Goal: Contribute content: Contribute content

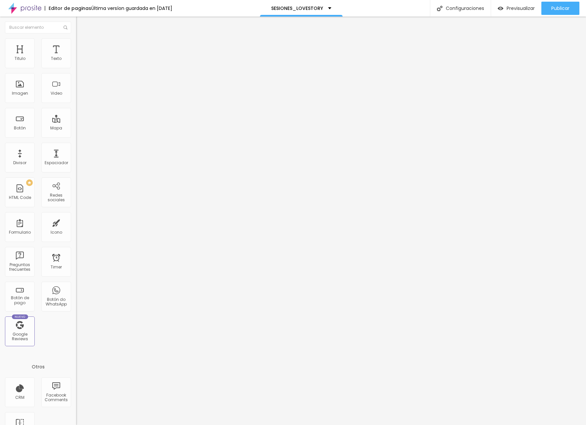
click at [82, 48] on span "Avanzado" at bounding box center [92, 50] width 21 height 6
type input "2"
type input "3"
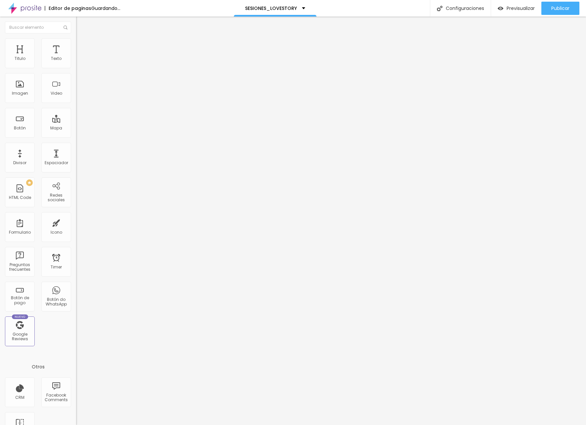
type input "4"
type input "6"
type input "7"
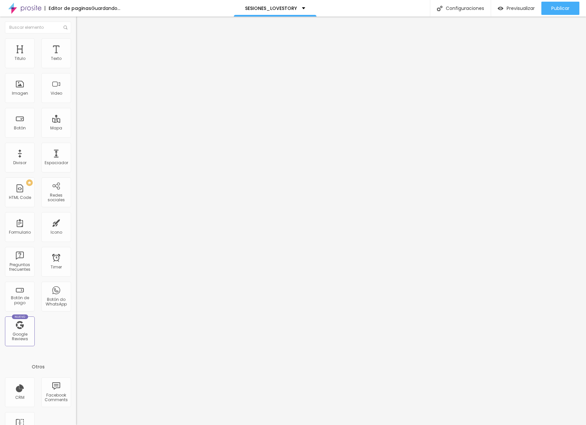
type input "7"
type input "8"
type input "9"
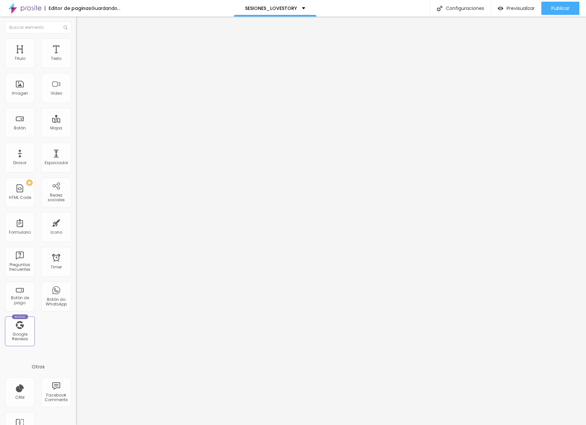
type input "10"
type input "11"
type input "12"
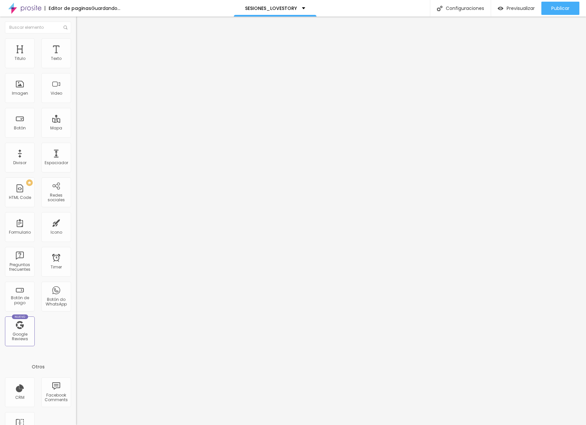
type input "12"
type input "11"
type input "10"
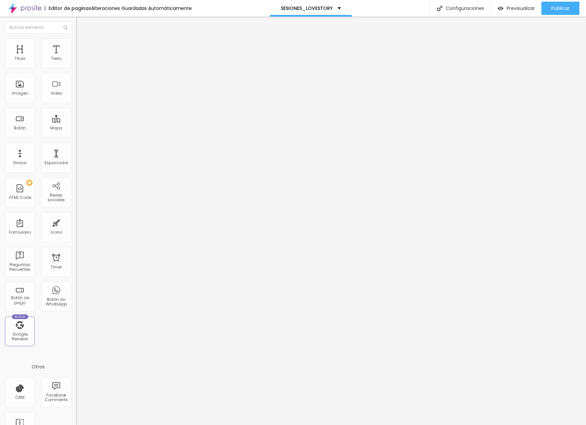
type input "8"
type input "6"
type input "2"
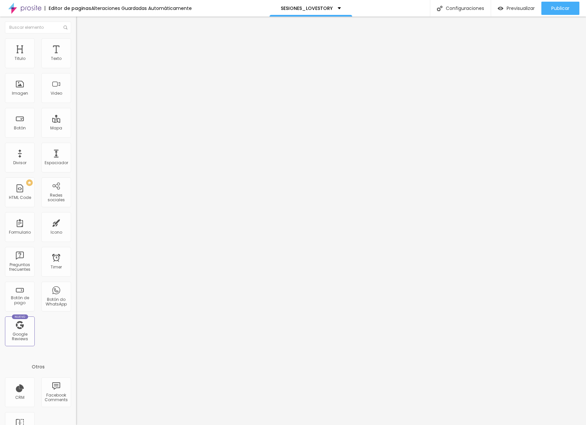
type input "2"
type input "0"
type input "1"
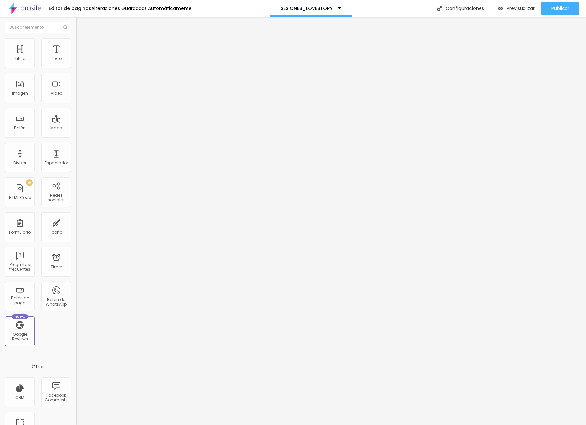
type input "2"
type input "3"
type input "4"
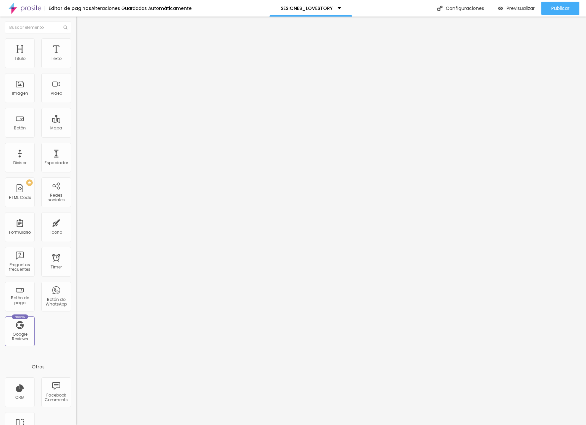
type input "4"
type input "5"
type input "6"
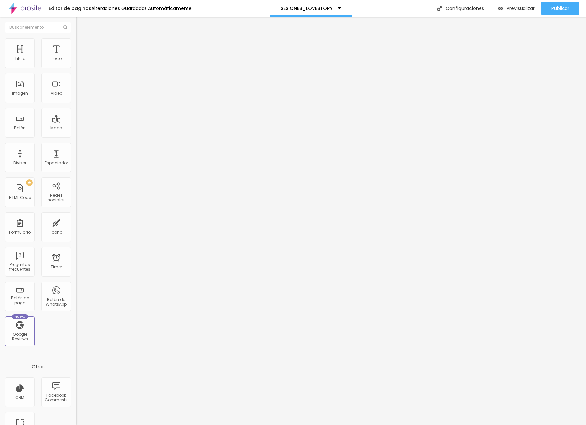
type input "7"
type input "8"
type input "9"
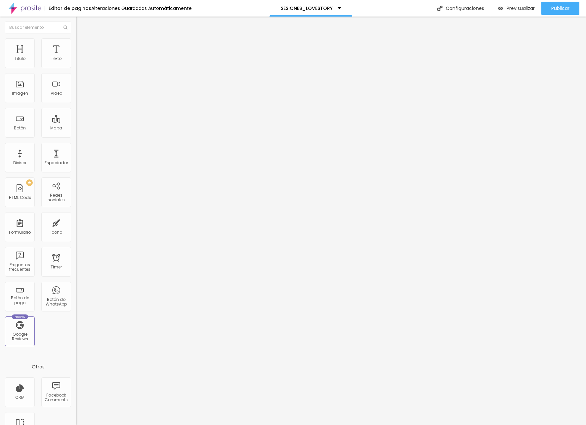
type input "9"
type input "10"
type input "11"
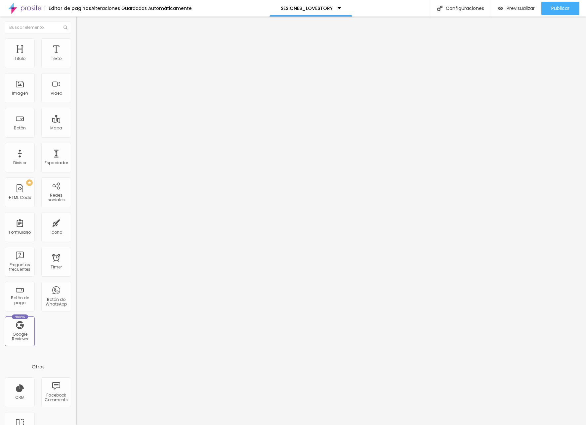
type input "13"
type input "14"
type input "15"
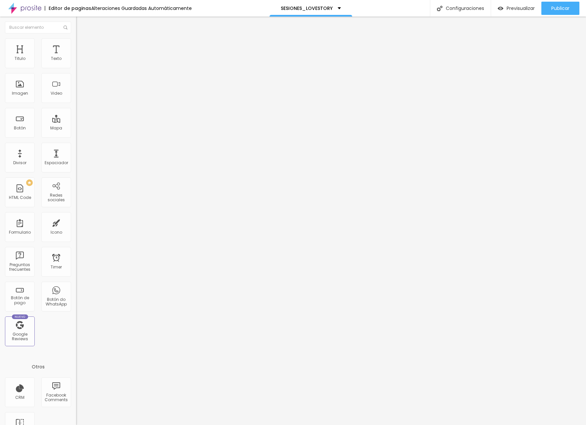
type input "15"
type input "16"
type input "17"
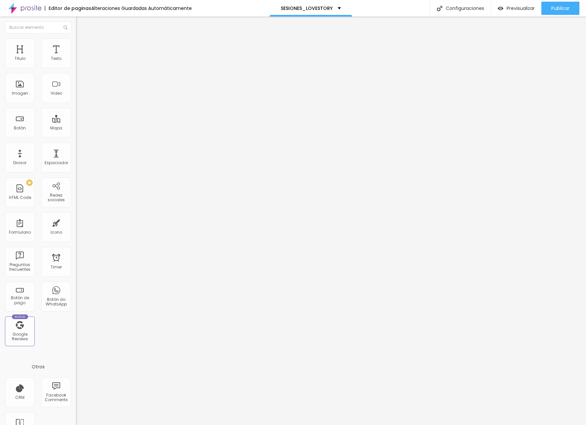
type input "18"
type input "19"
type input "20"
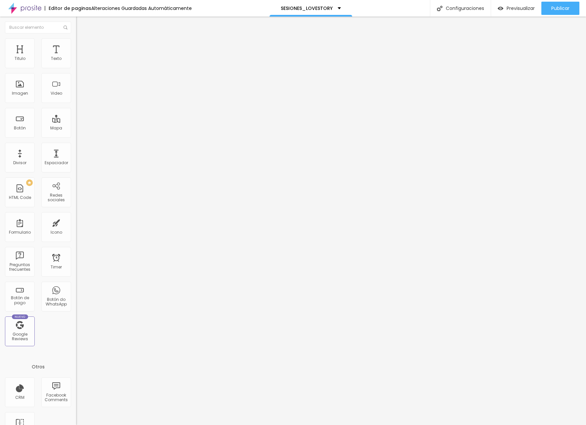
type input "20"
type input "21"
type input "19"
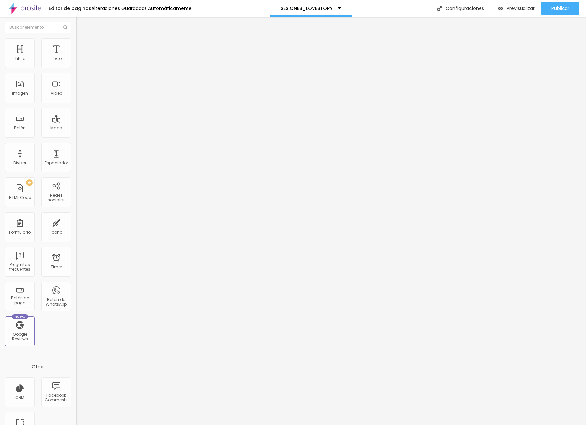
type input "18"
type input "17"
type input "16"
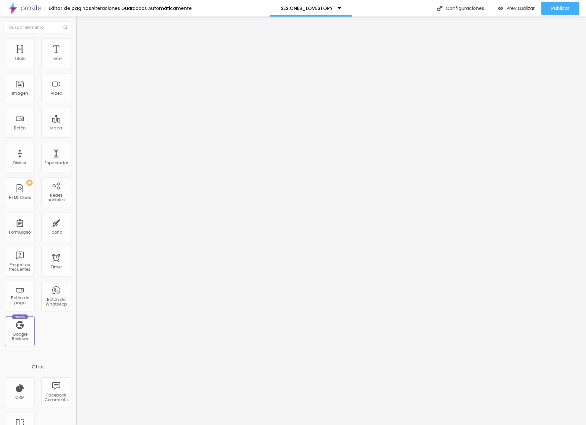
type input "16"
type input "15"
type input "14"
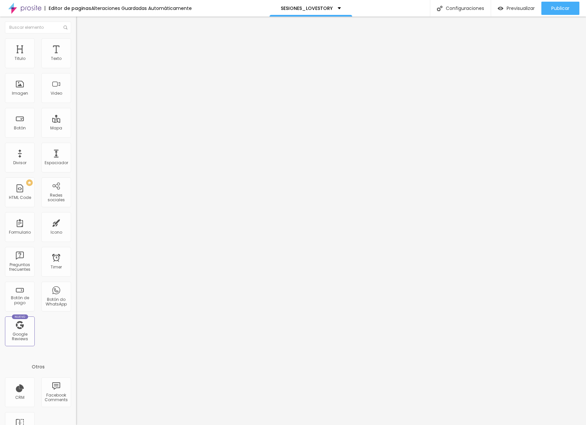
type input "15"
type input "16"
type input "17"
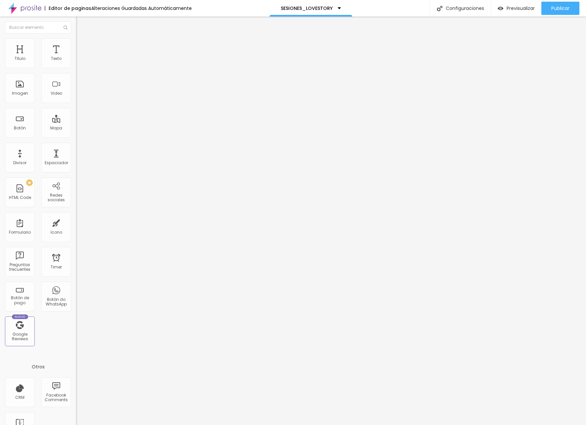
type input "17"
type input "18"
type input "19"
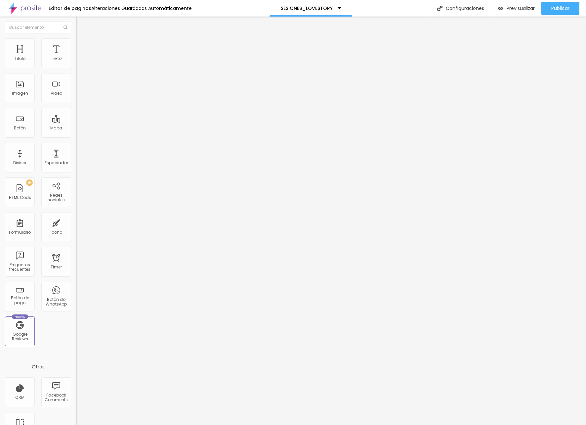
type input "20"
drag, startPoint x: 16, startPoint y: 64, endPoint x: 23, endPoint y: 64, distance: 7.3
type input "20"
click at [76, 128] on input "range" at bounding box center [97, 130] width 43 height 5
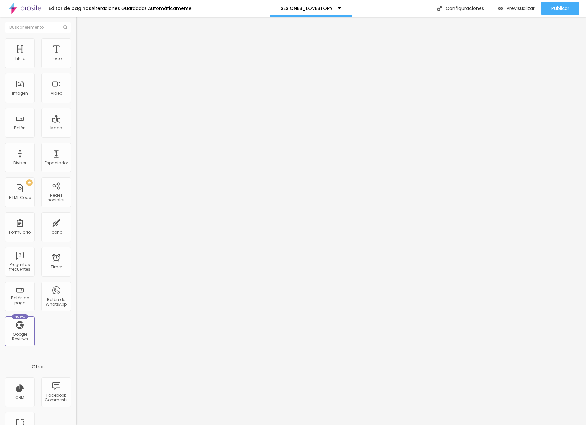
type input "1"
type input "2"
type input "3"
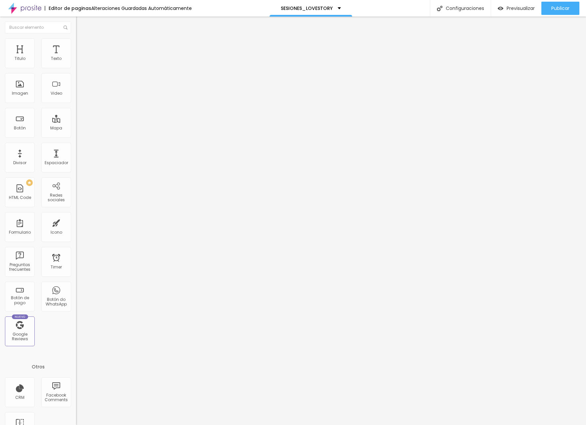
type input "3"
type input "4"
type input "5"
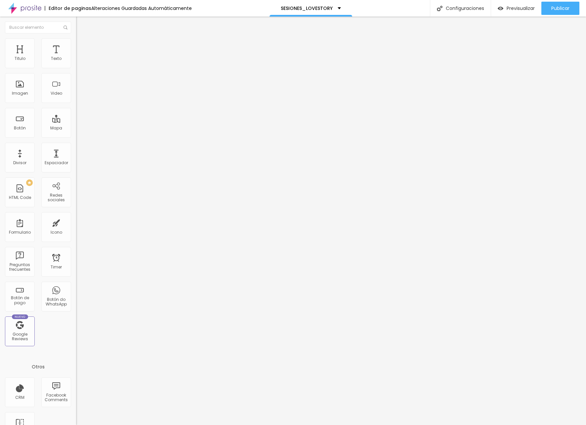
type input "7"
type input "8"
type input "9"
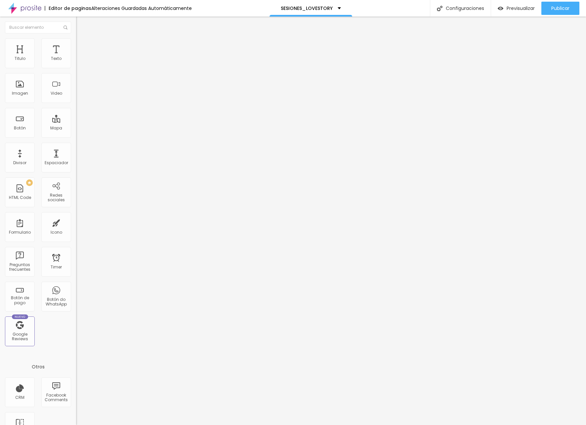
type input "9"
type input "10"
type input "11"
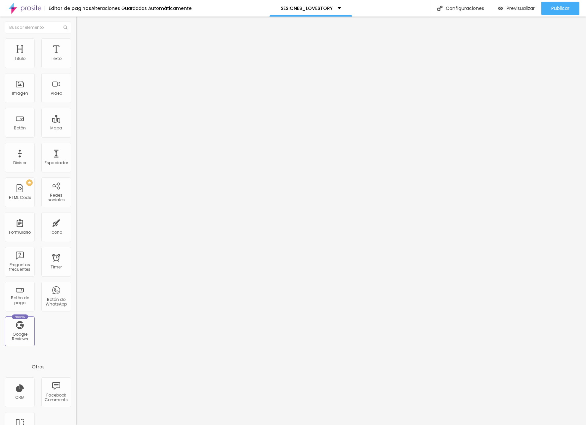
type input "12"
type input "18"
type input "22"
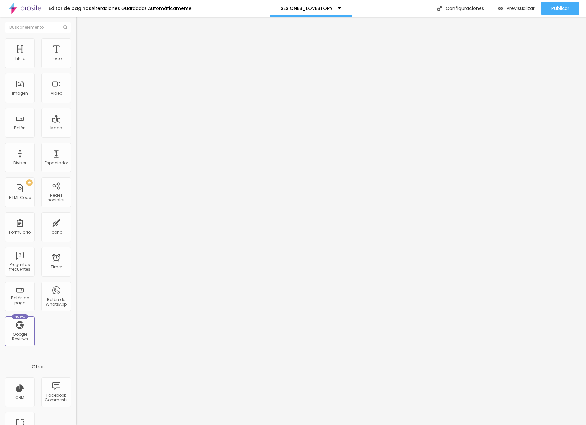
type input "22"
type input "26"
type input "33"
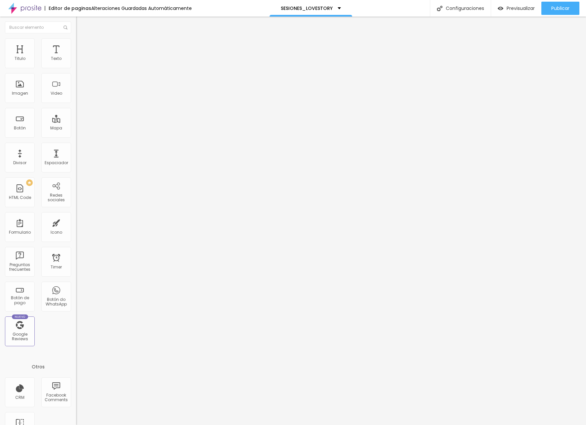
type input "34"
type input "35"
type input "36"
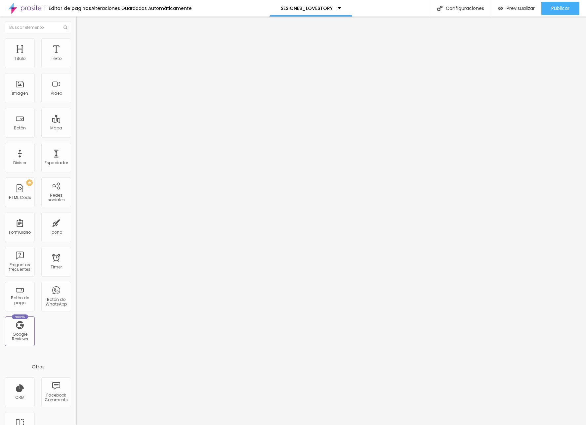
type input "36"
type input "37"
type input "38"
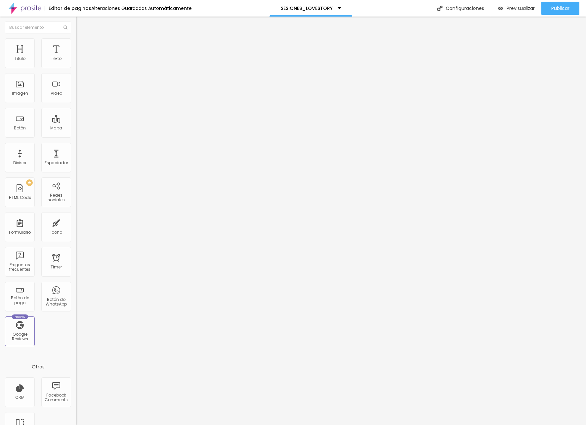
type input "39"
type input "38"
type input "37"
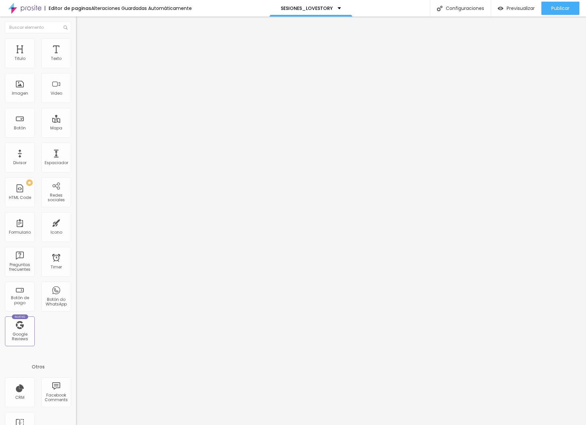
type input "37"
type input "38"
type input "39"
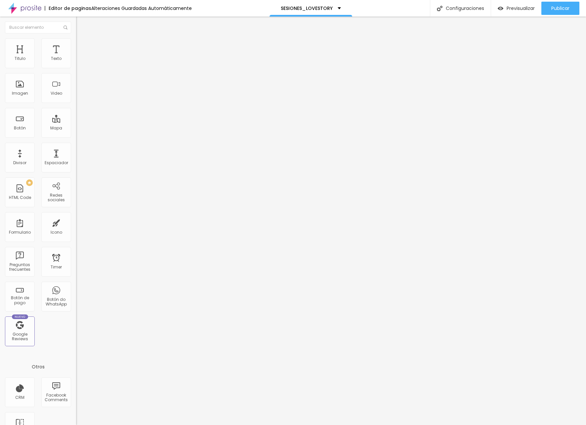
type input "44"
type input "49"
type input "57"
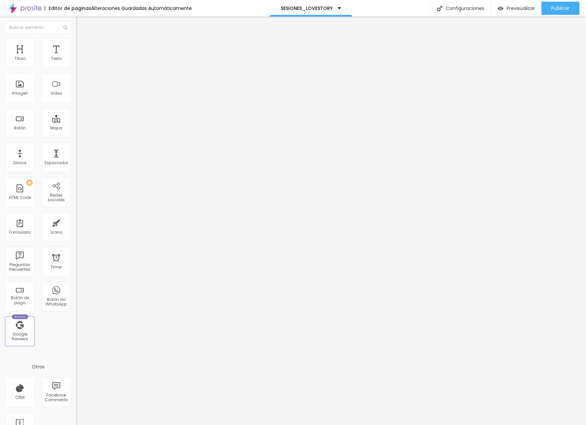
type input "57"
type input "85"
type input "100"
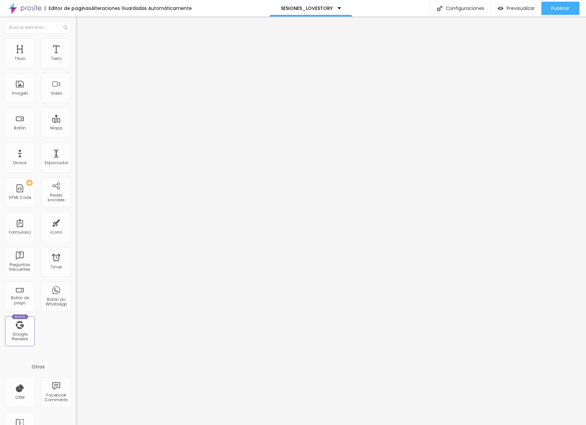
type input "94"
type input "84"
type input "74"
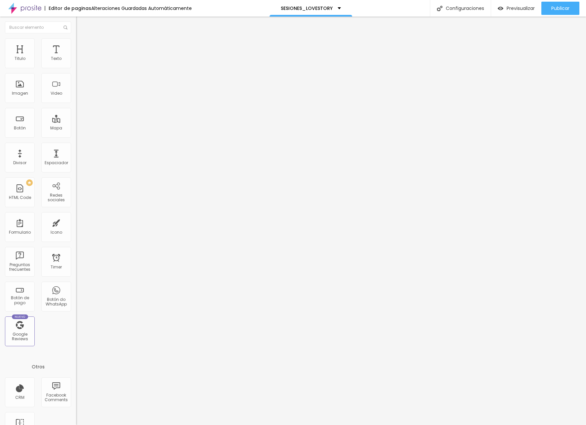
type input "74"
type input "65"
type input "35"
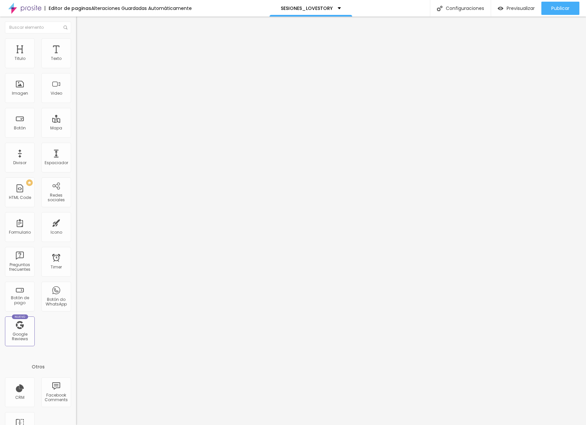
type input "19"
type input "10"
type input "0"
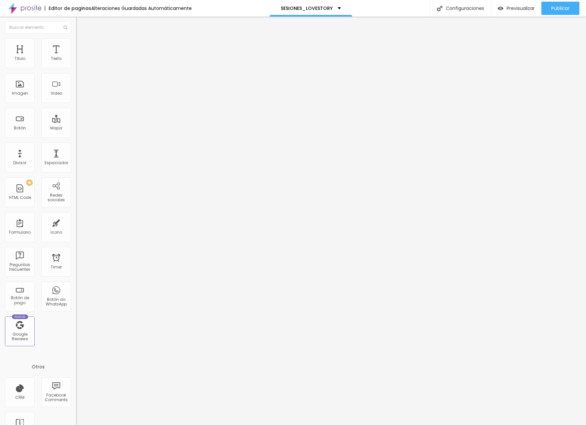
type input "0"
drag, startPoint x: 15, startPoint y: 79, endPoint x: -12, endPoint y: 82, distance: 27.6
click at [0, 82] on html "Editor de paginas Alteraciones Guardadas Automáticamente SESIONES_LOVESTORY Con…" at bounding box center [293, 212] width 586 height 425
click at [76, 45] on li "Avanzado" at bounding box center [114, 48] width 76 height 7
type input "5"
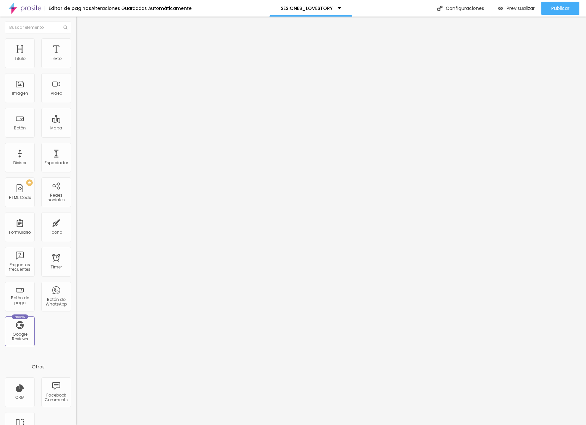
type input "5"
type input "15"
type input "20"
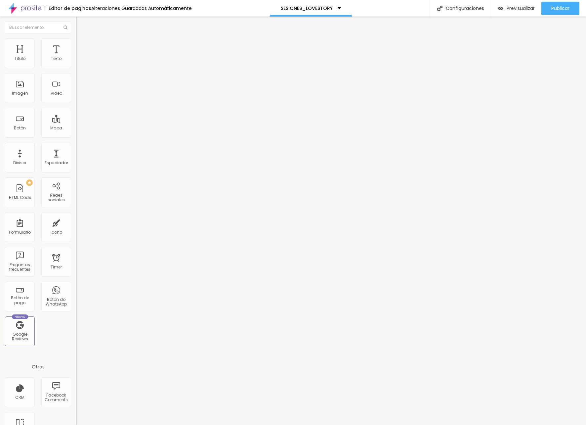
type input "25"
type input "30"
type input "45"
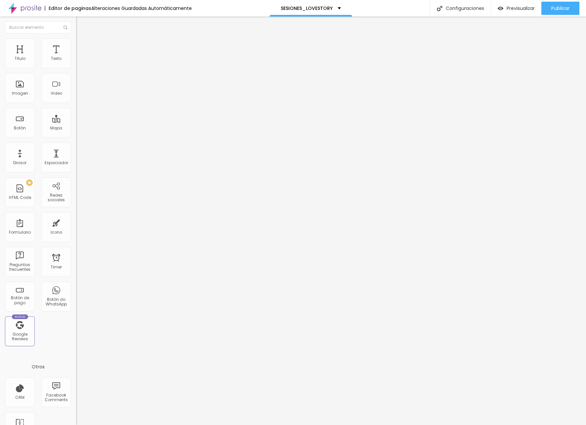
type input "45"
type input "50"
drag, startPoint x: 14, startPoint y: 65, endPoint x: 55, endPoint y: 65, distance: 40.7
type input "50"
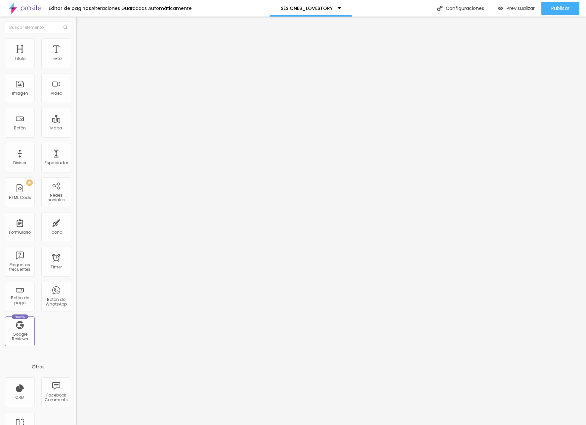
click at [76, 65] on div "50 px Espacio interior" at bounding box center [114, 99] width 76 height 94
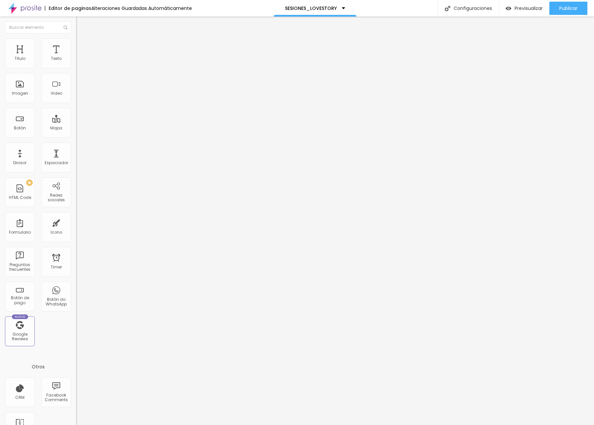
click at [82, 47] on span "Avanzado" at bounding box center [92, 50] width 21 height 6
click at [76, 45] on img at bounding box center [79, 48] width 6 height 6
type input "5"
type input "20"
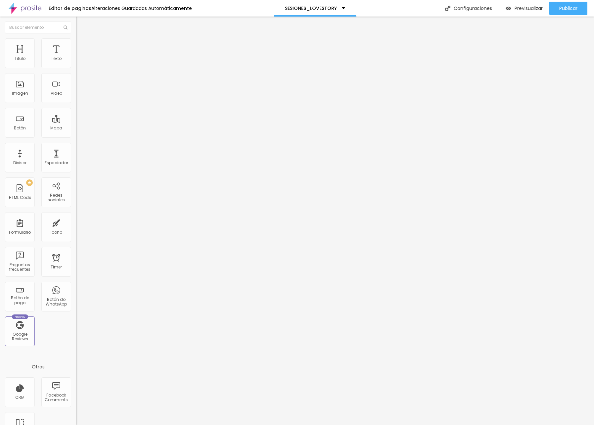
type input "20"
type input "30"
type input "40"
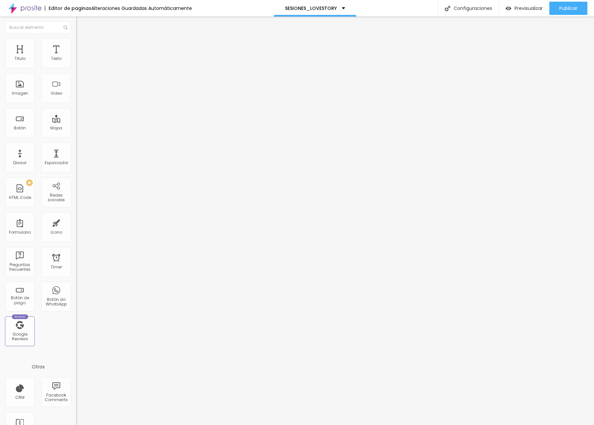
type input "50"
drag, startPoint x: 19, startPoint y: 64, endPoint x: 98, endPoint y: 65, distance: 79.0
type input "50"
click at [98, 65] on div "Titulo Texto Imagen Video Botón Mapa Divisor Espaciador PREMIUM HTML Code Redes…" at bounding box center [297, 221] width 594 height 408
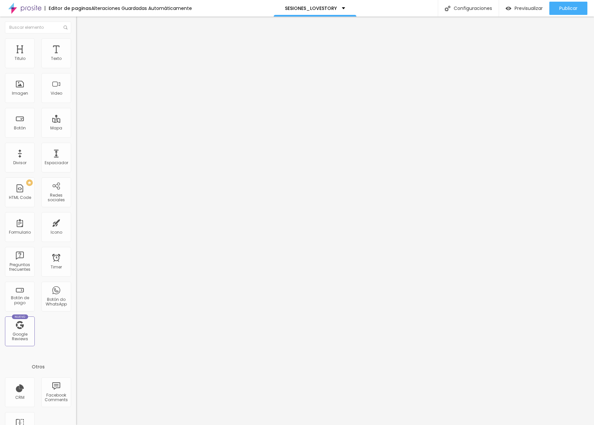
click at [82, 47] on span "Avanzado" at bounding box center [92, 50] width 21 height 6
click at [76, 45] on img at bounding box center [79, 48] width 6 height 6
click at [76, 38] on li "Contenido" at bounding box center [114, 35] width 76 height 7
click at [76, 60] on span "Completo" at bounding box center [86, 58] width 20 height 6
click at [76, 64] on span "Boxed" at bounding box center [82, 62] width 13 height 6
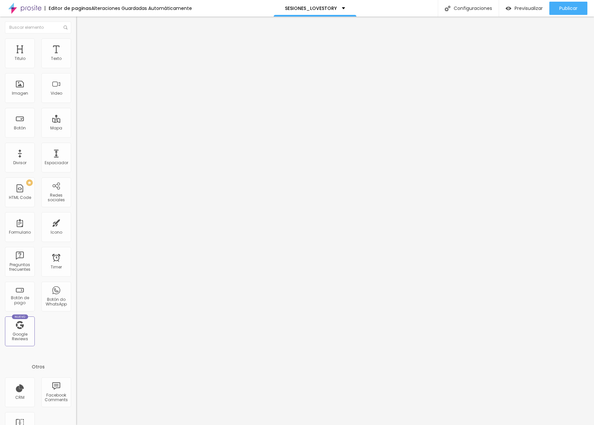
click at [82, 47] on span "Avanzado" at bounding box center [92, 50] width 21 height 6
type input "5"
drag, startPoint x: 16, startPoint y: 65, endPoint x: 6, endPoint y: 67, distance: 10.4
click at [76, 67] on div "0 espacio entre columnas" at bounding box center [114, 99] width 76 height 94
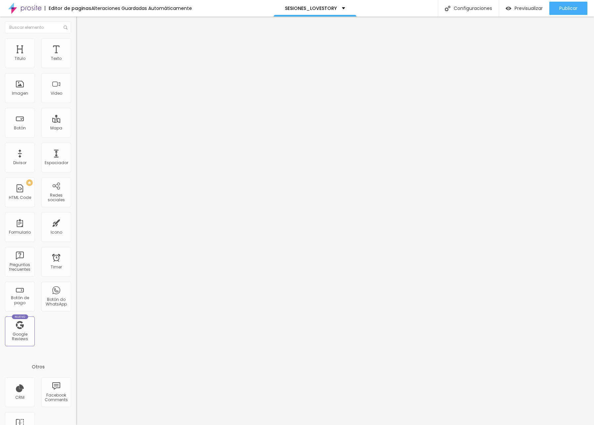
drag, startPoint x: 15, startPoint y: 80, endPoint x: 5, endPoint y: 79, distance: 10.0
click at [76, 145] on div "0 px Espaciamiento vertical" at bounding box center [114, 192] width 76 height 94
click at [82, 45] on span "Estilo" at bounding box center [87, 43] width 10 height 6
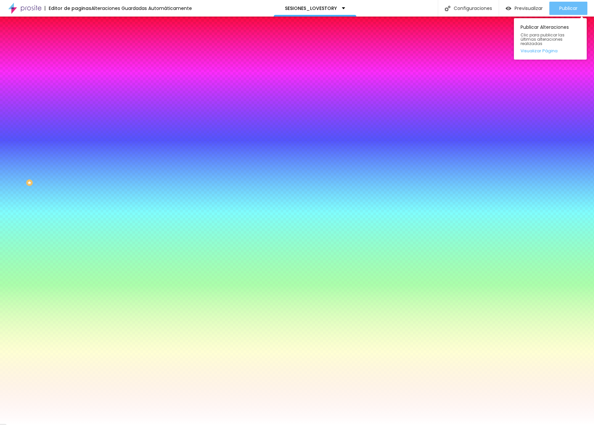
drag, startPoint x: 559, startPoint y: 3, endPoint x: 555, endPoint y: 4, distance: 3.9
click at [556, 3] on div "Publicar" at bounding box center [568, 8] width 18 height 13
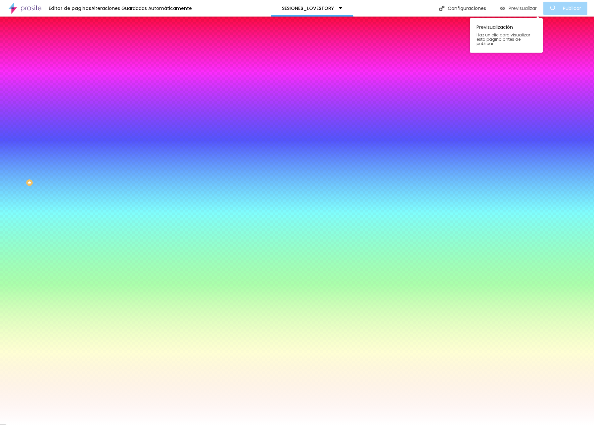
click at [528, 7] on span "Previsualizar" at bounding box center [522, 8] width 28 height 5
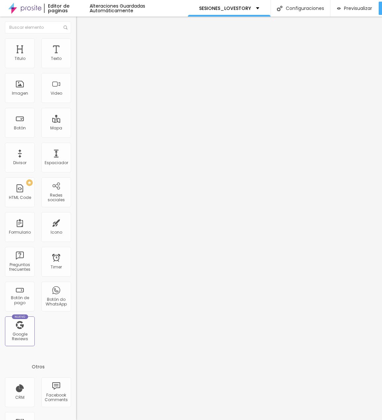
click at [76, 57] on span "Cambiar image" at bounding box center [94, 54] width 37 height 6
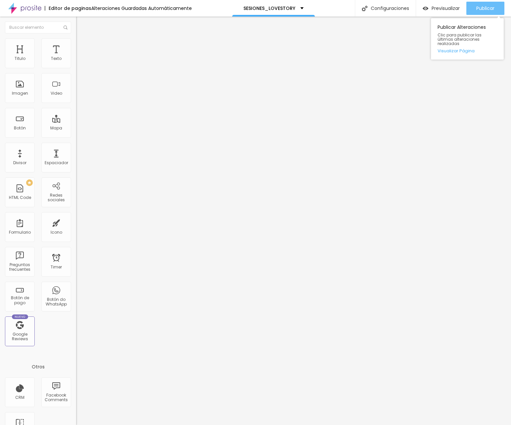
click at [487, 10] on span "Publicar" at bounding box center [485, 8] width 18 height 5
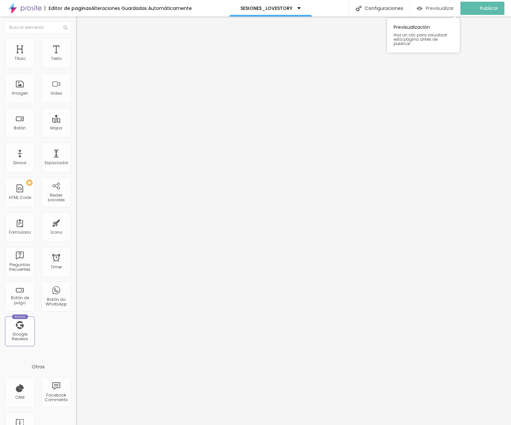
click at [444, 9] on span "Previsualizar" at bounding box center [440, 8] width 28 height 5
